Goal: Information Seeking & Learning: Learn about a topic

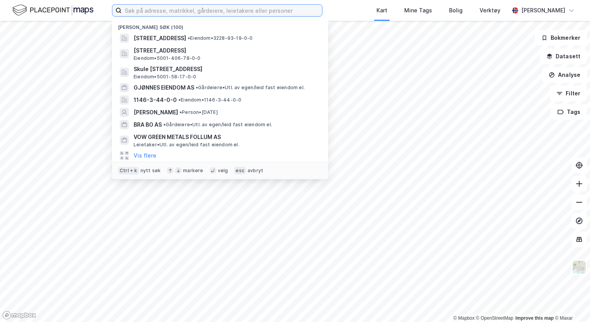
click at [178, 12] on input at bounding box center [222, 11] width 200 height 12
paste input "[STREET_ADDRESS]"
type input "[STREET_ADDRESS]"
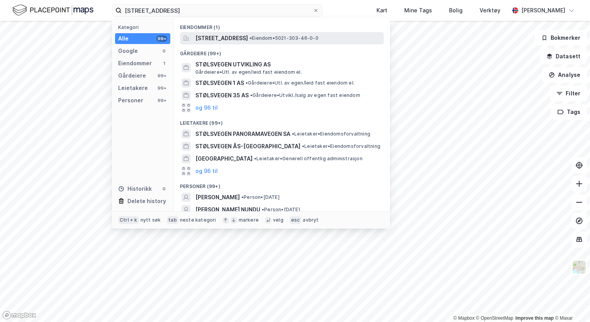
click at [248, 38] on span "[STREET_ADDRESS]" at bounding box center [221, 38] width 53 height 9
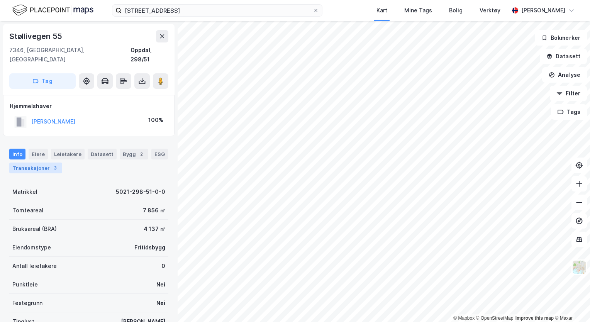
click at [51, 164] on div "3" at bounding box center [55, 168] width 8 height 8
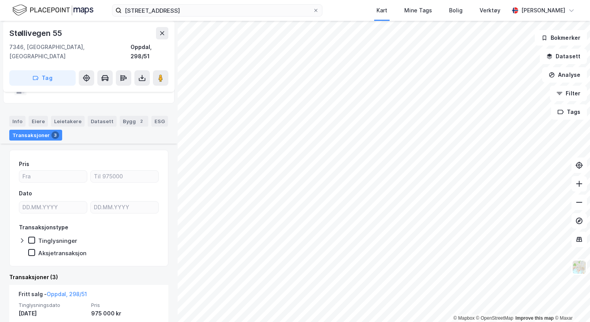
scroll to position [77, 0]
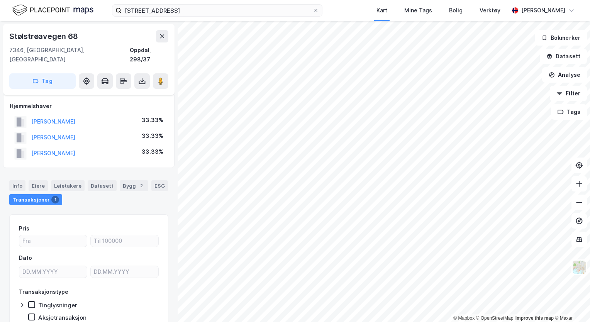
scroll to position [27, 0]
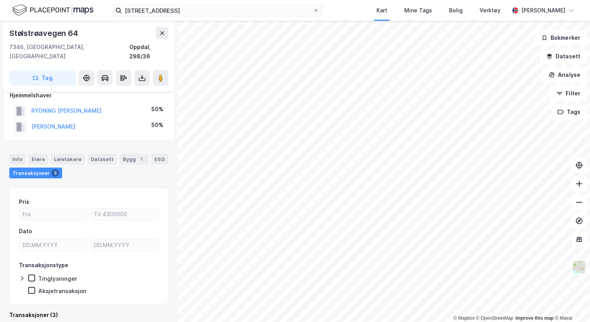
scroll to position [11, 0]
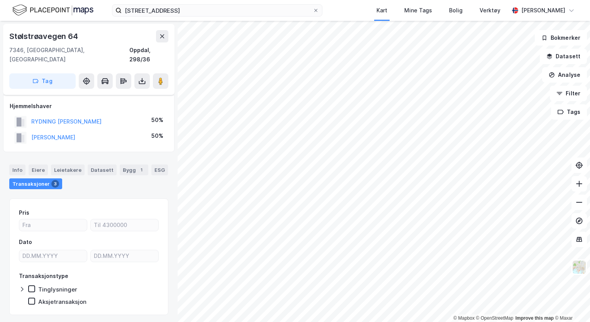
scroll to position [11, 0]
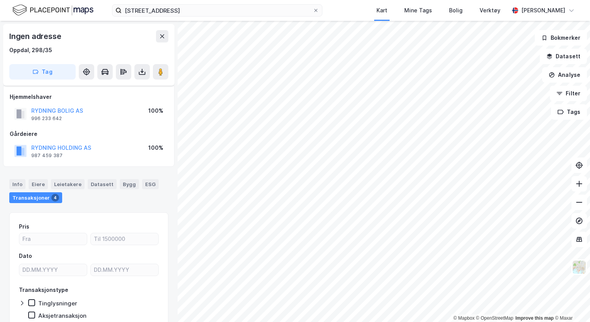
scroll to position [11, 0]
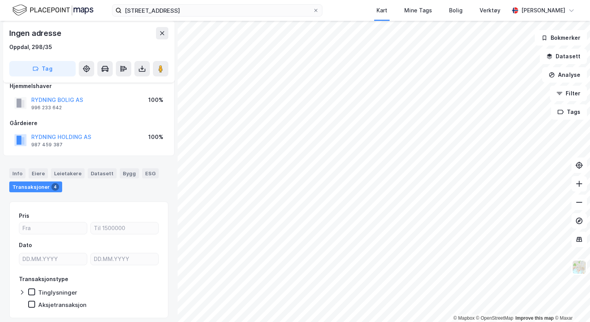
scroll to position [11, 0]
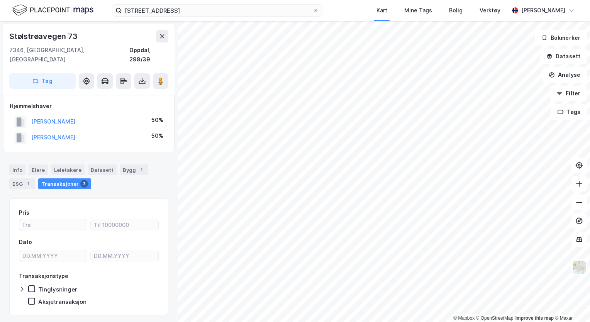
scroll to position [11, 0]
